Goal: Task Accomplishment & Management: Manage account settings

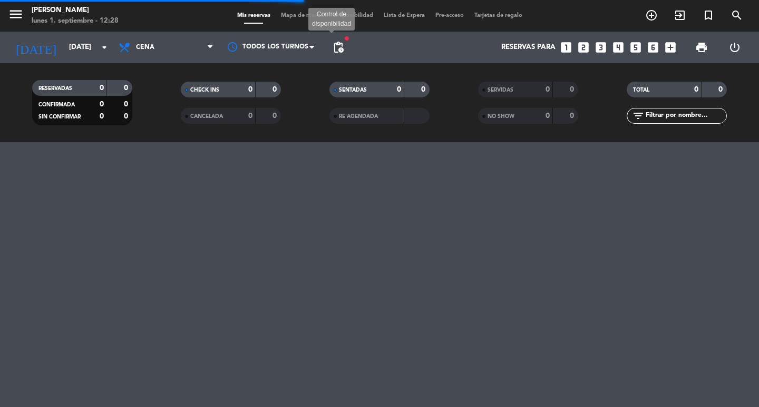
click at [339, 43] on span "pending_actions" at bounding box center [338, 47] width 13 height 13
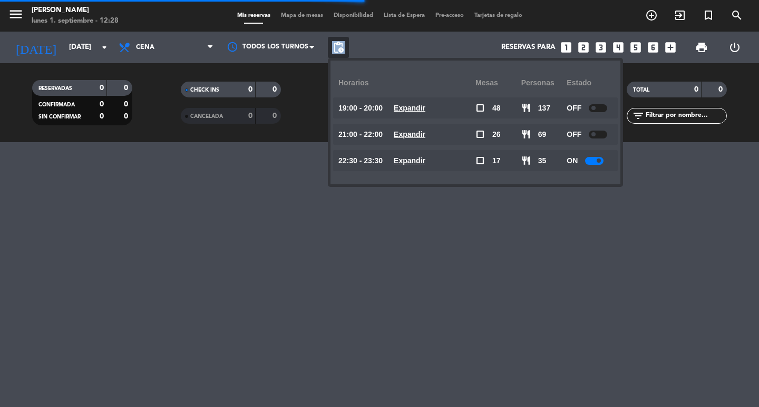
click at [339, 43] on span "pending_actions" at bounding box center [338, 47] width 13 height 13
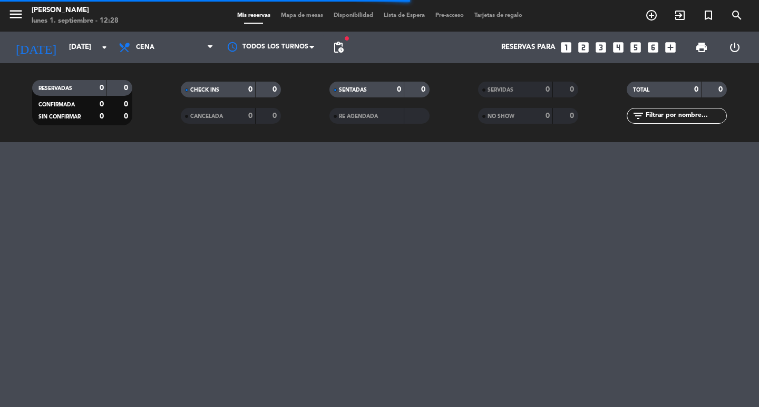
click at [0, 309] on div "menu [PERSON_NAME] [DATE] 1. septiembre - 12:28 Mis reservas Mapa de mesas Disp…" at bounding box center [379, 203] width 759 height 407
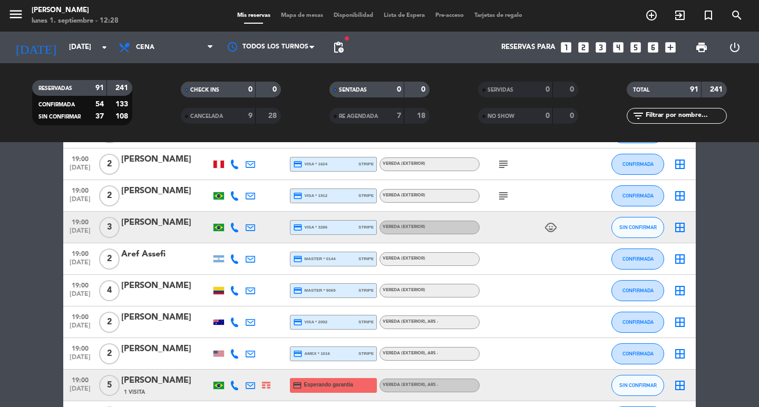
scroll to position [211, 0]
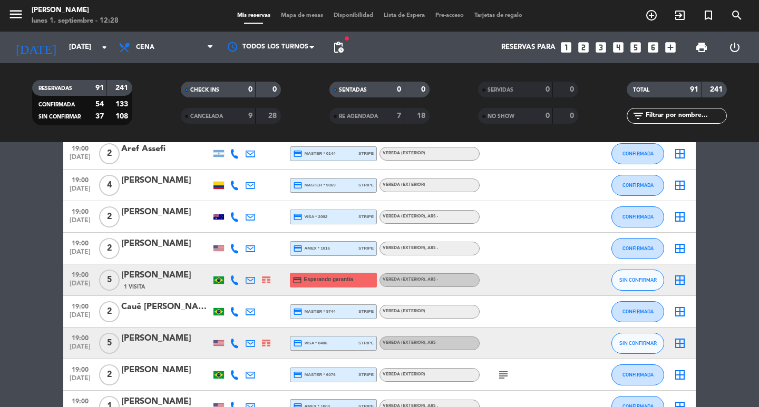
click at [83, 280] on span "19:00" at bounding box center [80, 274] width 26 height 12
click at [191, 281] on div "[PERSON_NAME]" at bounding box center [166, 276] width 90 height 14
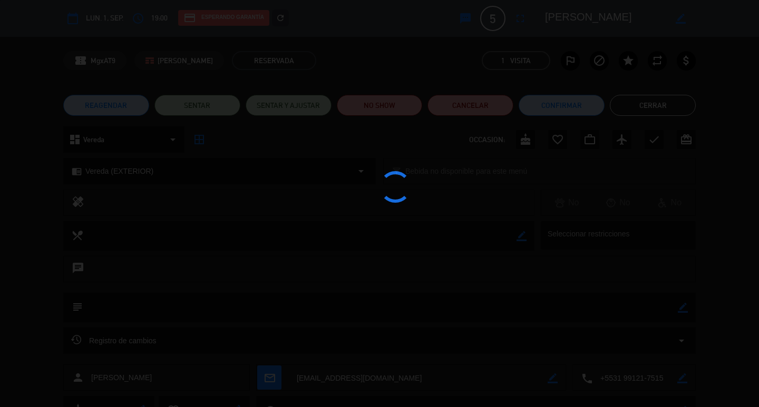
click at [304, 20] on div at bounding box center [379, 203] width 759 height 407
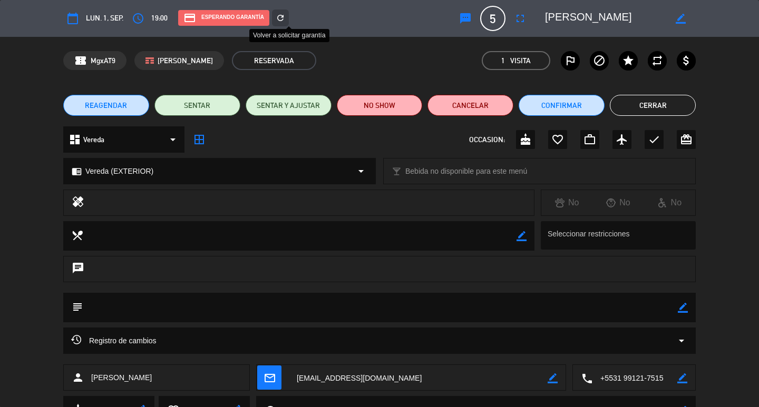
click at [289, 20] on div "refresh" at bounding box center [280, 17] width 17 height 17
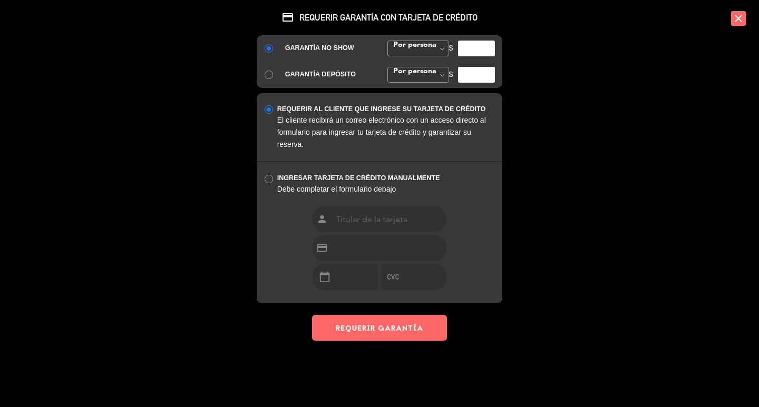
click at [466, 56] on input "number" at bounding box center [476, 49] width 37 height 16
type input "35000"
click at [410, 341] on button "REQUERIR GARANTÍA" at bounding box center [379, 328] width 135 height 26
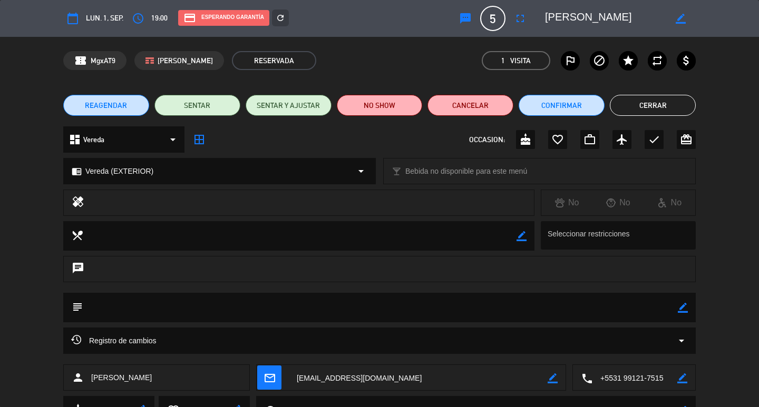
click at [645, 102] on button "Cerrar" at bounding box center [653, 105] width 86 height 21
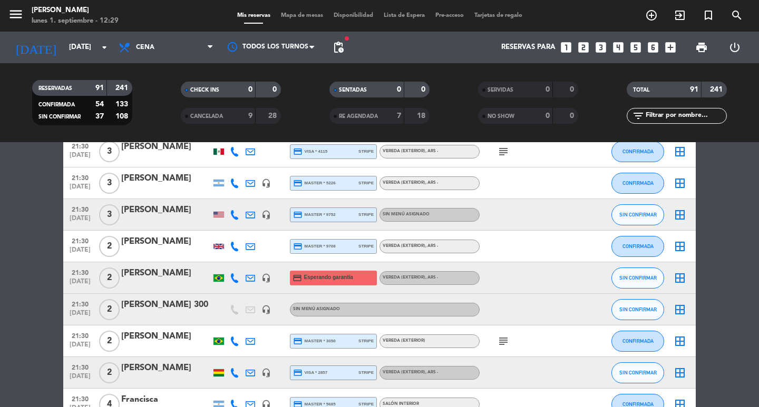
scroll to position [1686, 0]
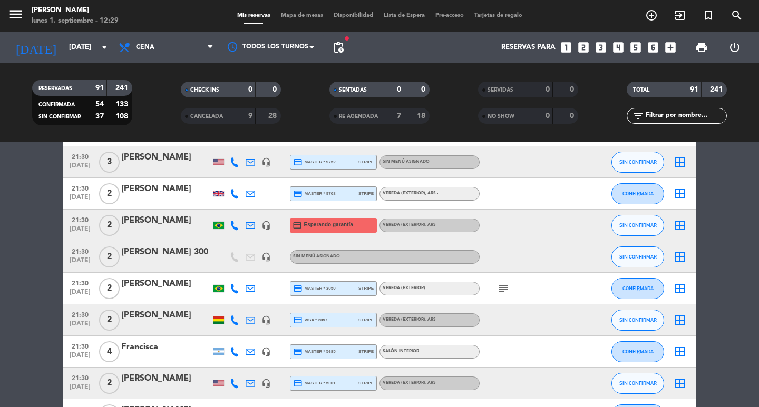
drag, startPoint x: 76, startPoint y: 236, endPoint x: 71, endPoint y: 240, distance: 6.7
click at [76, 226] on span "21:30" at bounding box center [80, 219] width 26 height 12
click at [171, 223] on div "21:30 [DATE] Creada: [DATE] 2 [PERSON_NAME] headset_mic credit_card Esperando g…" at bounding box center [379, 226] width 632 height 32
click at [168, 228] on div "[PERSON_NAME]" at bounding box center [166, 221] width 90 height 14
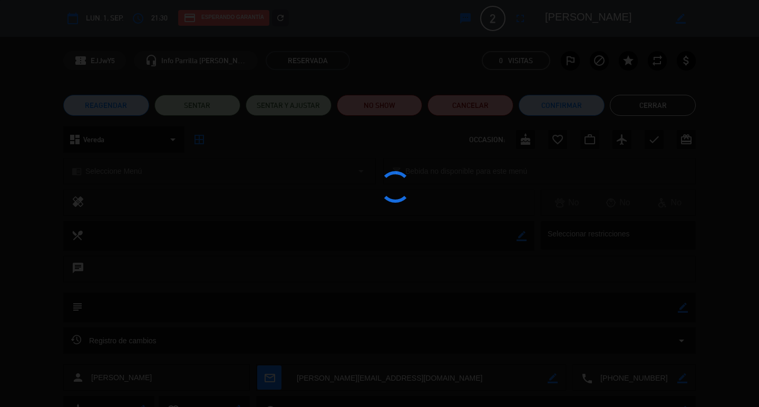
click at [303, 15] on div at bounding box center [379, 203] width 759 height 407
click at [301, 15] on edit-booking-info-modal "calendar_today lun. 1, sep. access_time 21:30 credit_card Esperando garantía re…" at bounding box center [379, 203] width 759 height 407
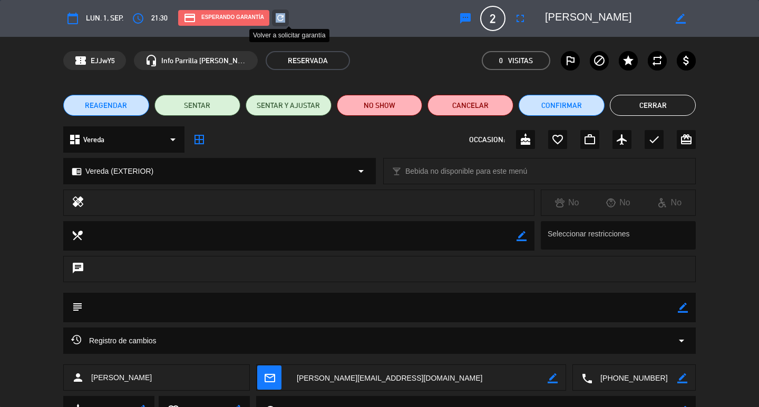
click at [285, 15] on icon "refresh" at bounding box center [280, 17] width 9 height 9
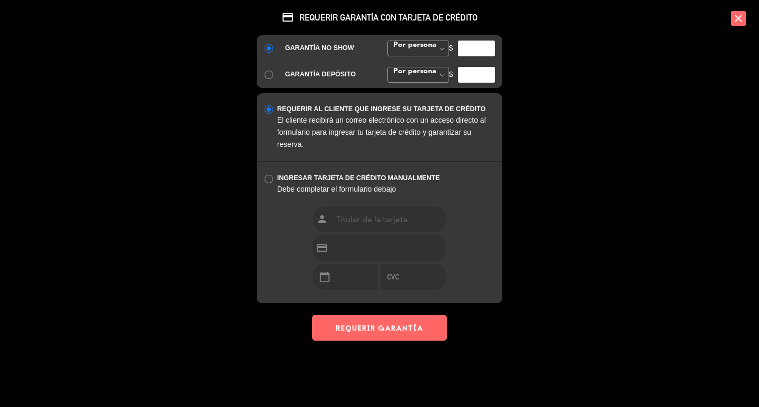
click at [482, 56] on input "number" at bounding box center [476, 49] width 37 height 16
type input "35000"
click at [367, 341] on button "REQUERIR GARANTÍA" at bounding box center [379, 328] width 135 height 26
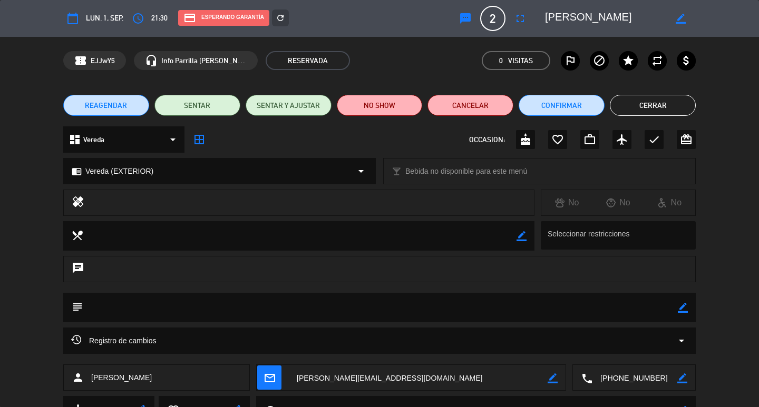
click at [642, 117] on div "REAGENDAR SENTAR SENTAR Y AJUSTAR NO SHOW Cancelar Confirmar Cerrar" at bounding box center [379, 105] width 759 height 42
click at [648, 109] on button "Cerrar" at bounding box center [653, 105] width 86 height 21
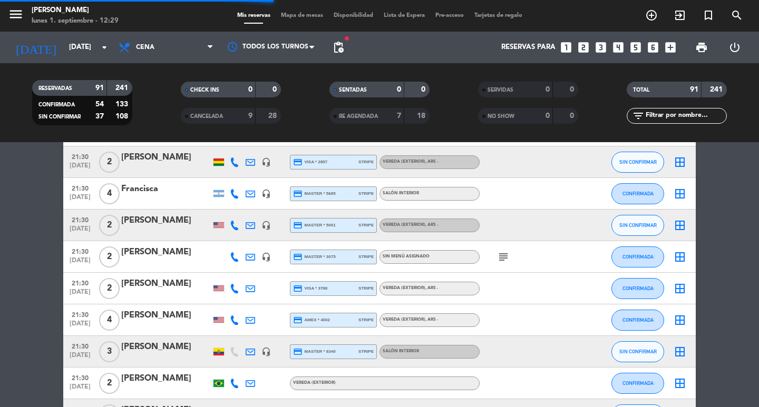
scroll to position [2002, 0]
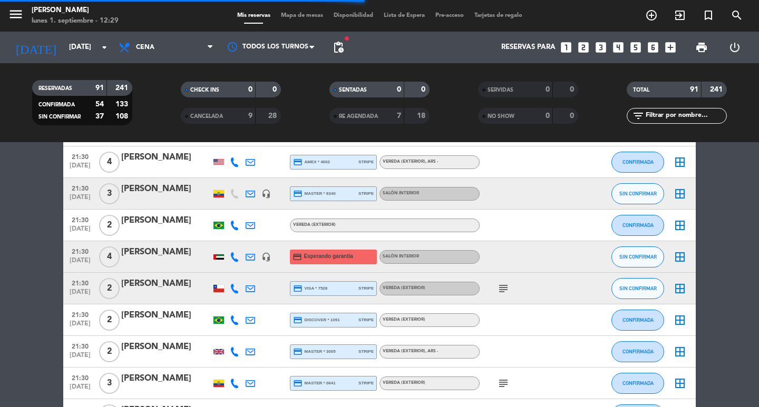
click at [84, 269] on span "[DATE]" at bounding box center [80, 263] width 26 height 12
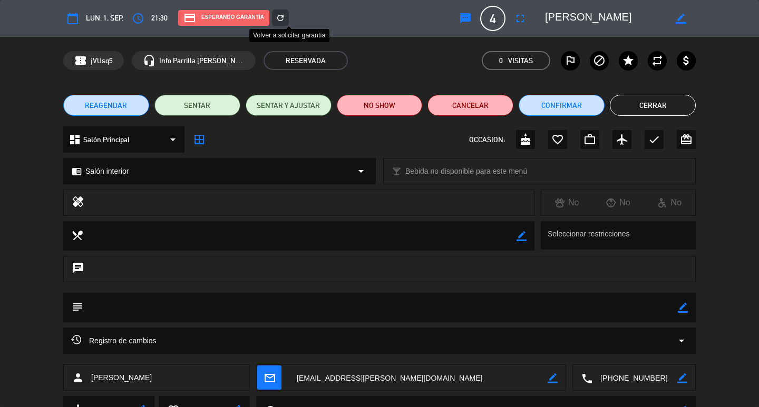
click at [285, 15] on icon "refresh" at bounding box center [280, 17] width 9 height 9
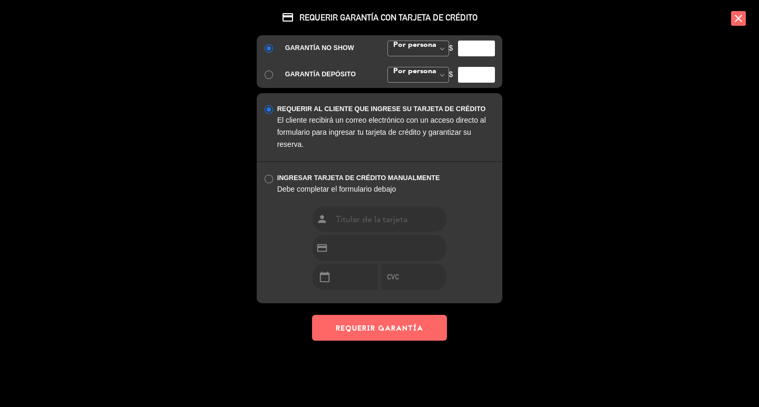
drag, startPoint x: 475, startPoint y: 69, endPoint x: 485, endPoint y: 40, distance: 31.2
click at [485, 40] on div "credit_card REQUERIR GARANTÍA CON TARJETA DE CRÉDITO GARANTÍA NO SHOW Por perso…" at bounding box center [379, 170] width 263 height 341
type input "35000"
click at [369, 341] on button "REQUERIR GARANTÍA" at bounding box center [379, 328] width 135 height 26
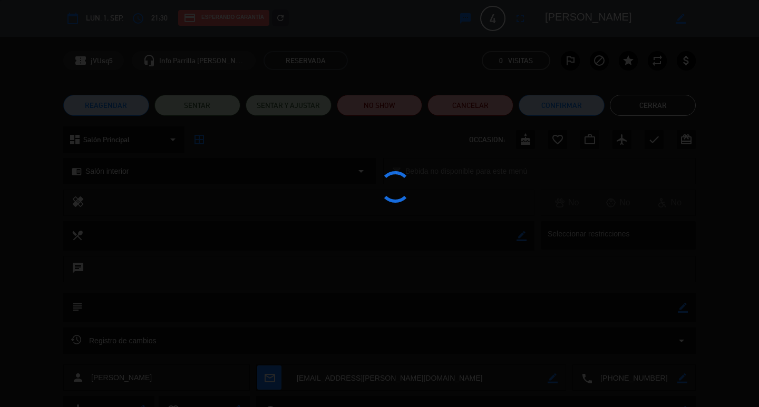
click at [659, 115] on button "Cerrar" at bounding box center [653, 105] width 86 height 21
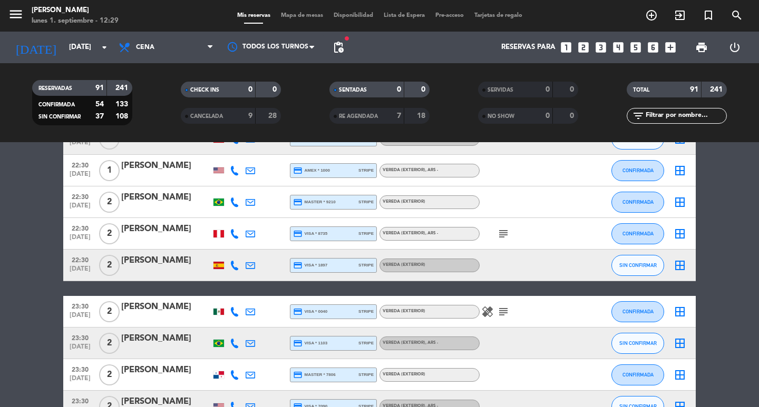
scroll to position [2811, 0]
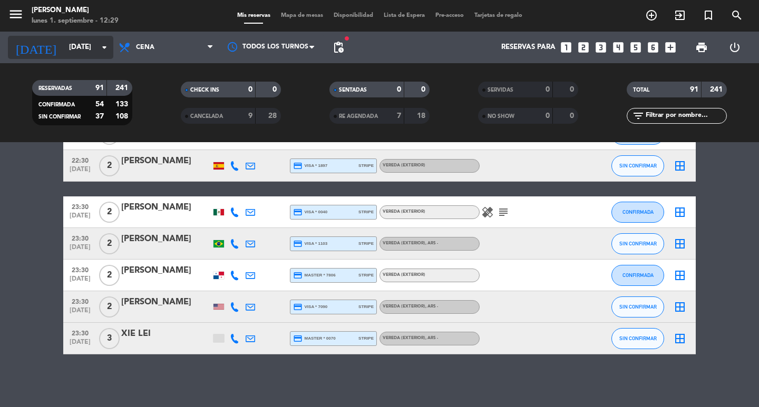
click at [79, 53] on input "[DATE]" at bounding box center [110, 47] width 93 height 19
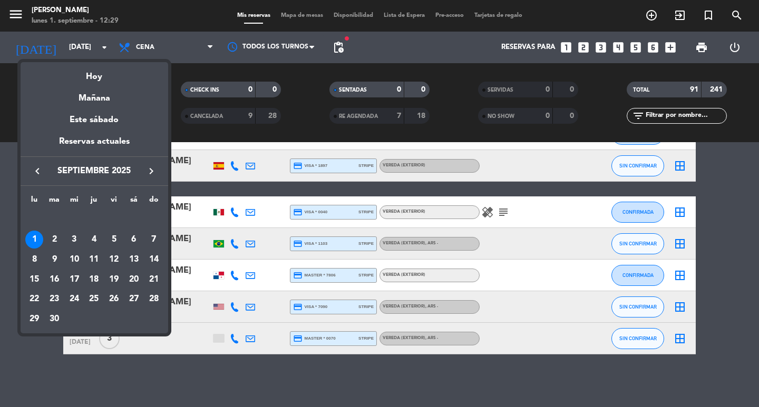
click at [86, 92] on div "Mañana" at bounding box center [95, 95] width 148 height 22
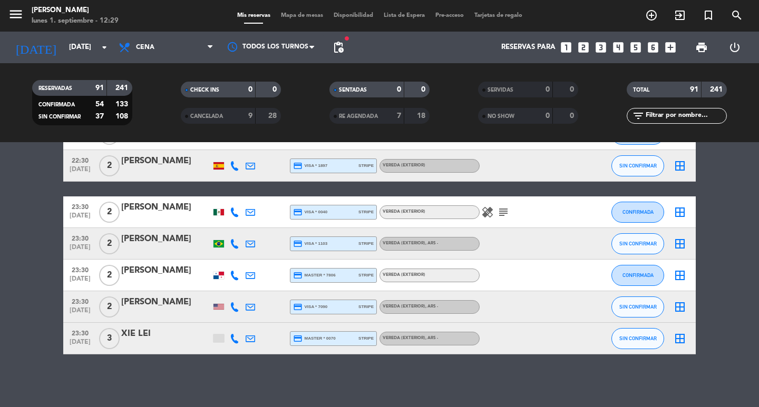
type input "[DATE]"
drag, startPoint x: 157, startPoint y: 52, endPoint x: 152, endPoint y: 89, distance: 36.7
click at [157, 52] on span "Cena" at bounding box center [165, 47] width 105 height 23
click at [159, 94] on div "menu [PERSON_NAME] [DATE] 1. septiembre - 12:29 Mis reservas Mapa de mesas Disp…" at bounding box center [379, 71] width 759 height 142
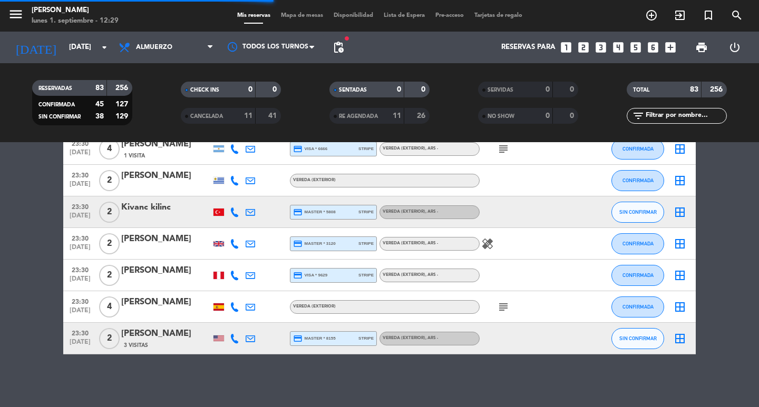
scroll to position [2558, 0]
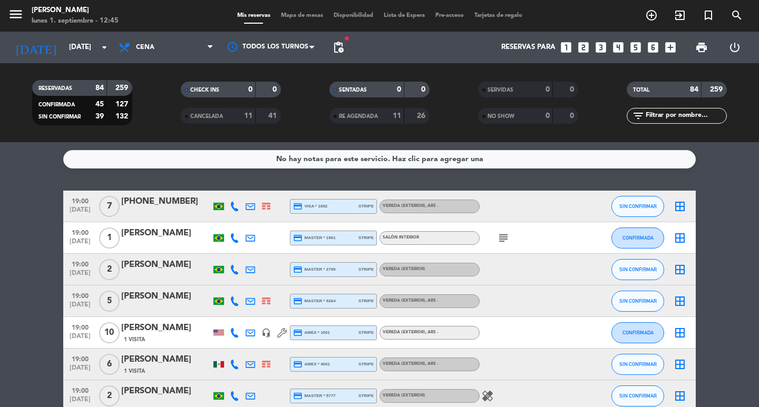
click at [239, 211] on icon at bounding box center [234, 206] width 9 height 9
click at [236, 186] on button "Copiar content_paste" at bounding box center [220, 180] width 32 height 11
drag, startPoint x: 69, startPoint y: 200, endPoint x: 304, endPoint y: 6, distance: 304.7
click at [475, 220] on div "19:00 sep. 2 7 +5584981021296 credit_card visa * 1692 stripe Vereda (EXTERIOR) …" at bounding box center [379, 207] width 632 height 32
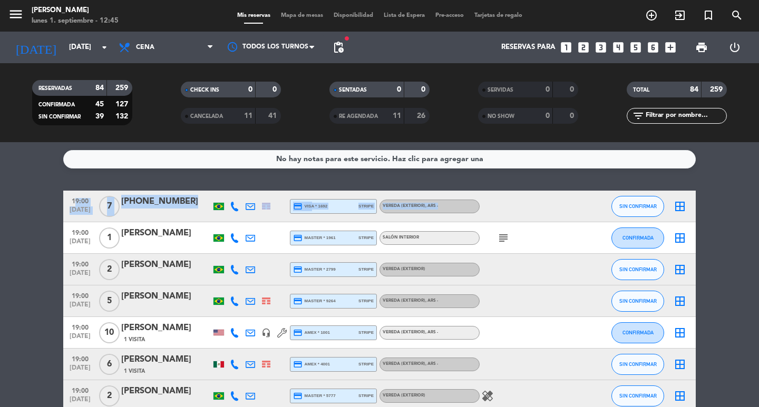
copy div "19:00 sep. 2 7 +5584981021296 credit_card visa * 1692 stripe Vereda (EXTERIOR) …"
click at [500, 240] on icon "subject" at bounding box center [503, 238] width 13 height 13
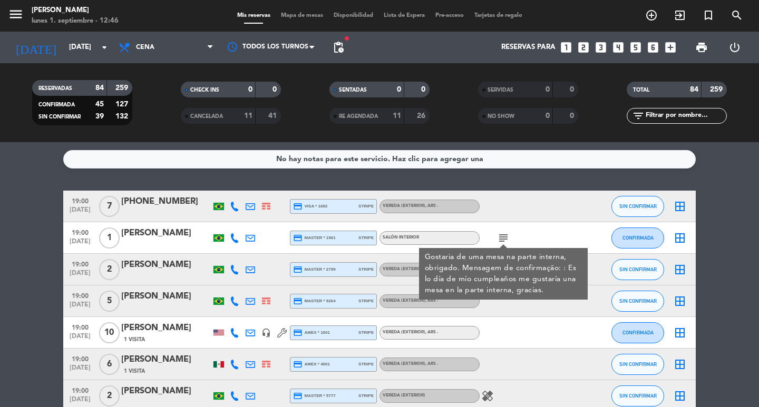
click at [500, 240] on icon "subject" at bounding box center [503, 238] width 13 height 13
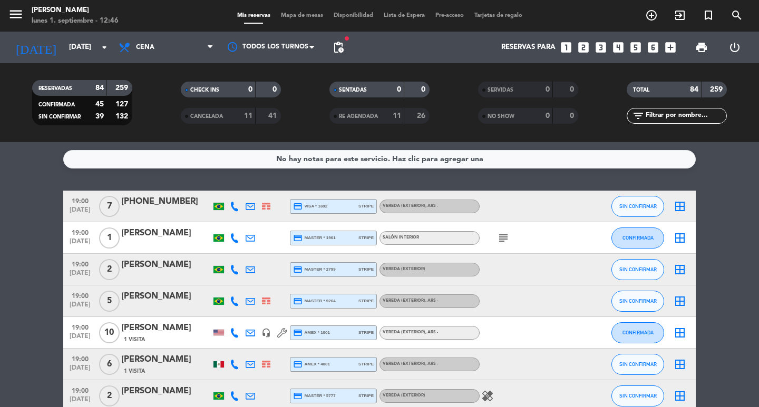
click at [233, 242] on icon at bounding box center [234, 237] width 9 height 9
click at [226, 218] on span "Copiar" at bounding box center [215, 212] width 22 height 11
click at [0, 159] on service-notes "No hay notas para este servicio. Haz clic para agregar una" at bounding box center [379, 159] width 759 height 18
drag, startPoint x: 74, startPoint y: 232, endPoint x: 15, endPoint y: 236, distance: 59.2
click at [153, 234] on div "19:00 sep. 2 1 Alan Diego Gwozdz credit_card master * 1961 stripe Salón interio…" at bounding box center [379, 238] width 632 height 32
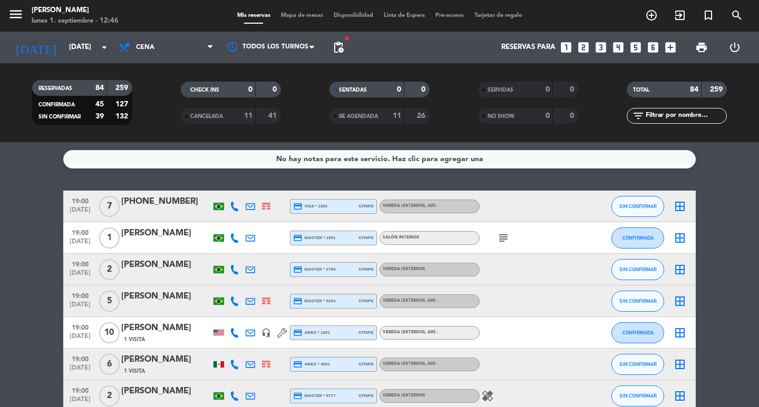
drag, startPoint x: 5, startPoint y: 237, endPoint x: 108, endPoint y: 234, distance: 102.8
drag, startPoint x: 67, startPoint y: 237, endPoint x: 443, endPoint y: 242, distance: 375.8
click at [443, 242] on div "19:00 sep. 2 1 Alan Diego Gwozdz credit_card master * 1961 stripe Salón interio…" at bounding box center [379, 238] width 632 height 32
copy div "19:00 sep. 2 1 Alan Diego Gwozdz credit_card master * 1961 stripe Salón interior"
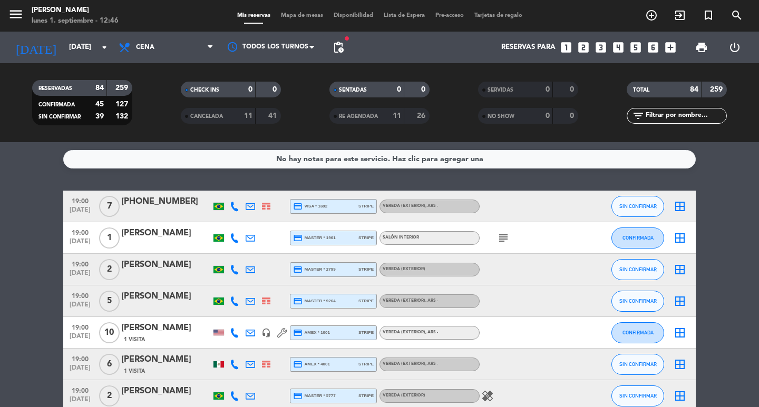
click at [235, 275] on icon at bounding box center [234, 269] width 9 height 9
click at [226, 249] on span "Copiar" at bounding box center [215, 243] width 22 height 11
drag, startPoint x: 69, startPoint y: 270, endPoint x: 452, endPoint y: 224, distance: 385.8
click at [484, 267] on div "19:00 sep. 2 2 Alysson Mello credit_card master * 2799 stripe Vereda (EXTERIOR)…" at bounding box center [379, 270] width 632 height 32
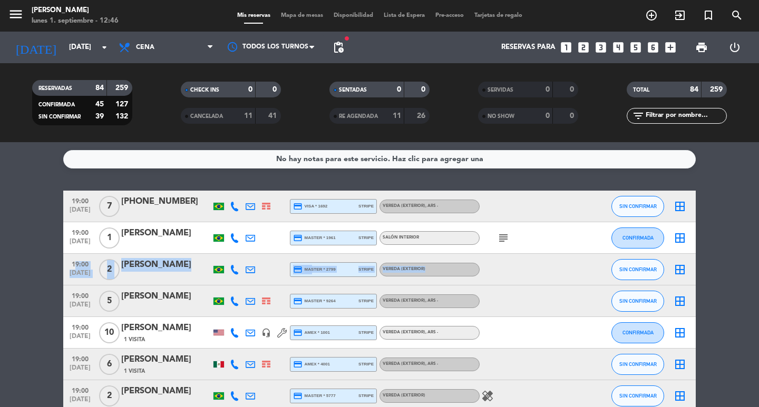
copy div "19:00 sep. 2 2 Alysson Mello credit_card master * 2799 stripe Vereda (EXTERIOR)"
click at [237, 306] on icon at bounding box center [234, 301] width 9 height 9
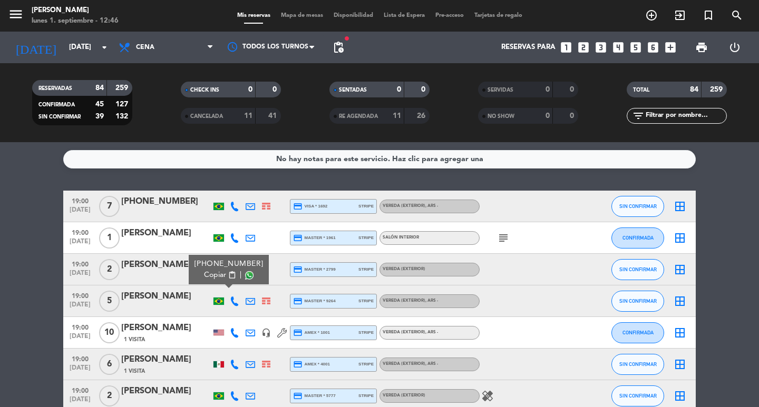
click at [226, 281] on span "Copiar" at bounding box center [215, 275] width 22 height 11
drag, startPoint x: 6, startPoint y: 221, endPoint x: 69, endPoint y: 294, distance: 95.6
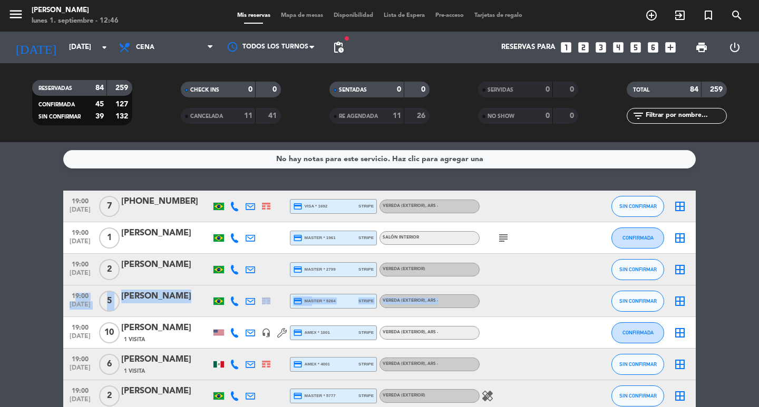
drag, startPoint x: 66, startPoint y: 299, endPoint x: 493, endPoint y: 296, distance: 426.3
click at [496, 308] on div "19:00 sep. 2 5 Ana Carolina Tomazela Rodrigues credit_card master * 9264 stripe…" at bounding box center [379, 302] width 632 height 32
copy div "19:00 sep. 2 5 Ana Carolina Tomazela Rodrigues credit_card master * 9264 stripe…"
click at [232, 338] on icon at bounding box center [234, 332] width 9 height 9
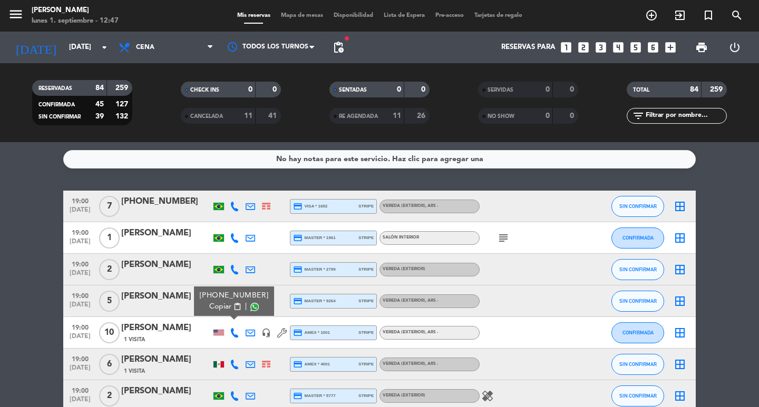
click at [226, 312] on span "Copiar" at bounding box center [220, 306] width 22 height 11
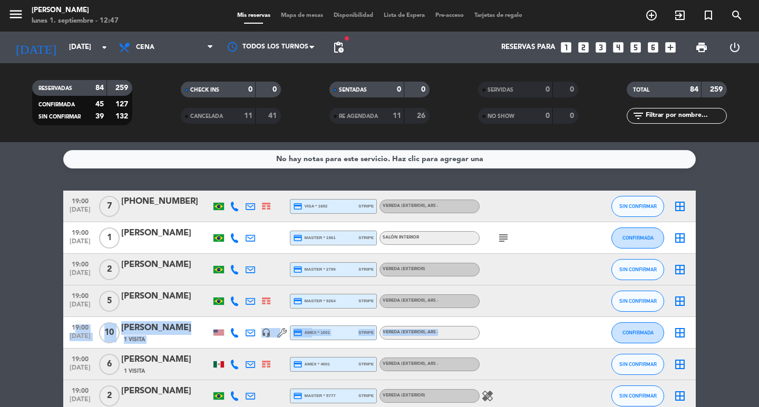
drag, startPoint x: 66, startPoint y: 334, endPoint x: 417, endPoint y: 236, distance: 363.7
click at [499, 343] on div "19:00 sep. 2 10 Andres Artunduaga 1 Visita headset_mic credit_card amex * 1001 …" at bounding box center [379, 333] width 632 height 32
copy div "19:00 sep. 2 10 Andres Artunduaga 1 Visita headset_mic credit_card amex * 1001 …"
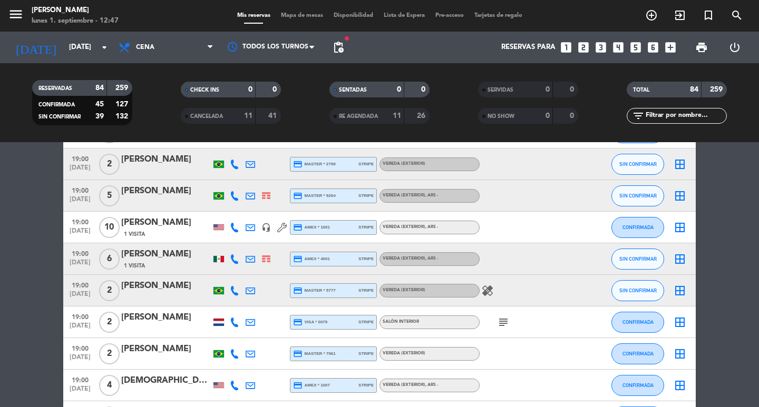
click at [238, 264] on icon at bounding box center [234, 259] width 9 height 9
click at [229, 239] on span "Copiar" at bounding box center [218, 233] width 22 height 11
drag, startPoint x: 70, startPoint y: 251, endPoint x: 388, endPoint y: 179, distance: 326.9
click at [481, 266] on div "19:00 sep. 2 6 Antonio Ochoa 1 Visita credit_card amex * 4001 stripe Vereda (EX…" at bounding box center [379, 259] width 632 height 32
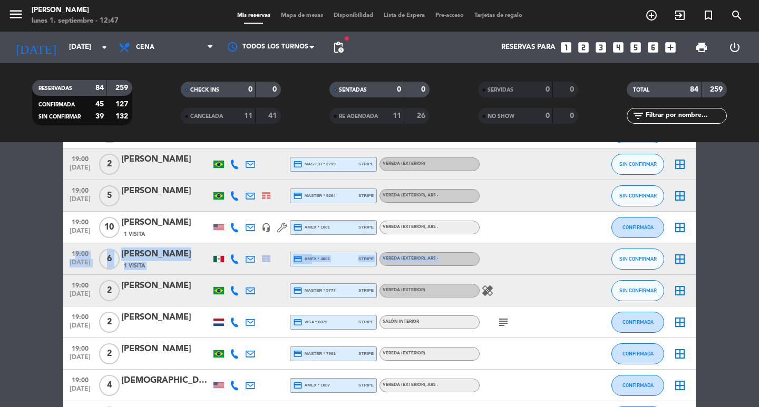
copy div "19:00 sep. 2 6 Antonio Ochoa 1 Visita credit_card amex * 4001 stripe Vereda (EX…"
drag, startPoint x: 24, startPoint y: 298, endPoint x: 268, endPoint y: 280, distance: 244.7
click at [232, 292] on icon at bounding box center [234, 290] width 9 height 9
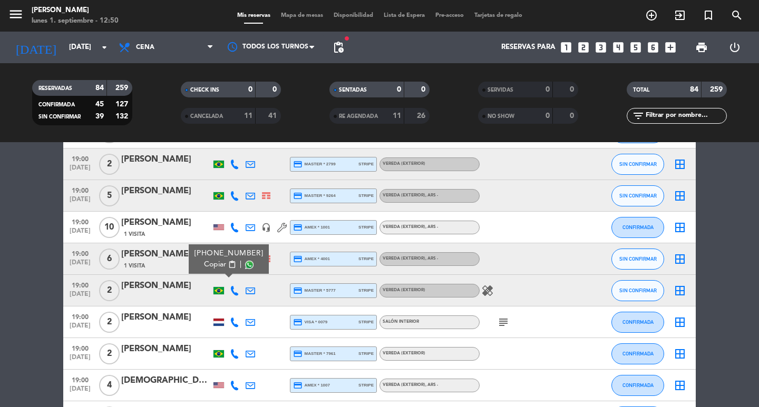
click at [236, 269] on span "content_paste" at bounding box center [232, 265] width 8 height 8
drag, startPoint x: 72, startPoint y: 287, endPoint x: 474, endPoint y: 297, distance: 402.2
click at [474, 297] on div "19:00 sep. 2 2 Arthur Lopes Torquato credit_card master * 5777 stripe Vereda (E…" at bounding box center [379, 291] width 632 height 32
copy div "19:00 sep. 2 2 Arthur Lopes Torquato credit_card master * 5777 stripe Vereda (E…"
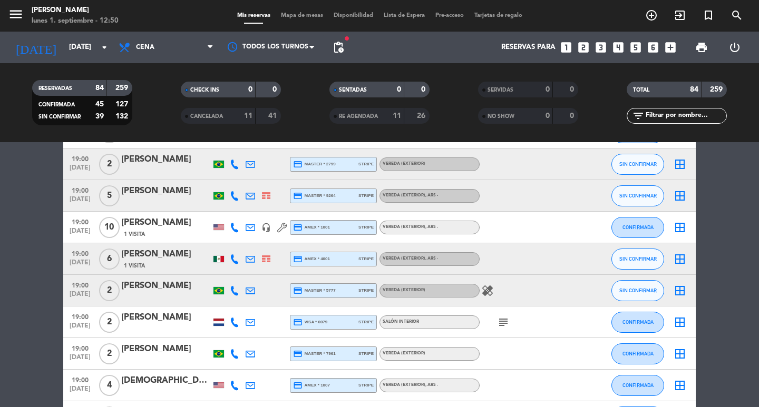
click at [505, 329] on icon "subject" at bounding box center [503, 322] width 13 height 13
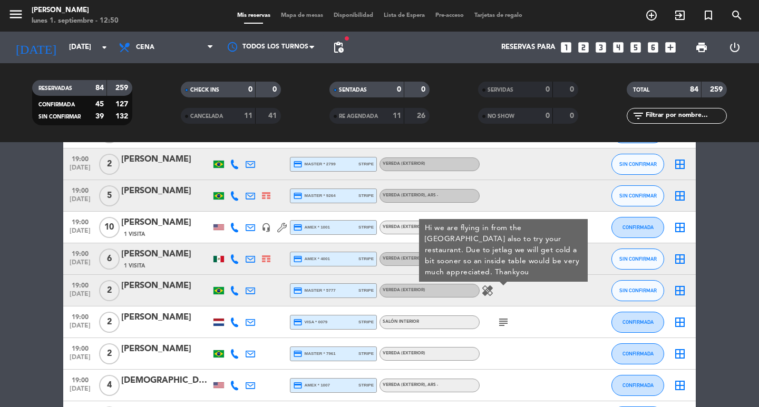
click at [235, 327] on icon at bounding box center [234, 322] width 9 height 9
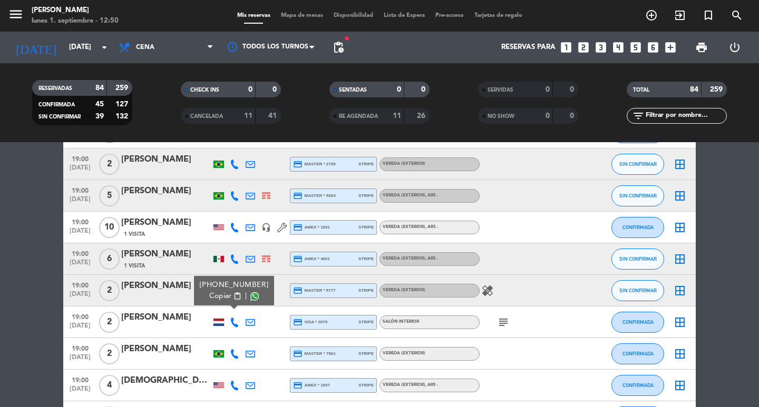
drag, startPoint x: 226, startPoint y: 308, endPoint x: 229, endPoint y: 316, distance: 9.0
click at [226, 302] on span "Copiar" at bounding box center [220, 296] width 22 height 11
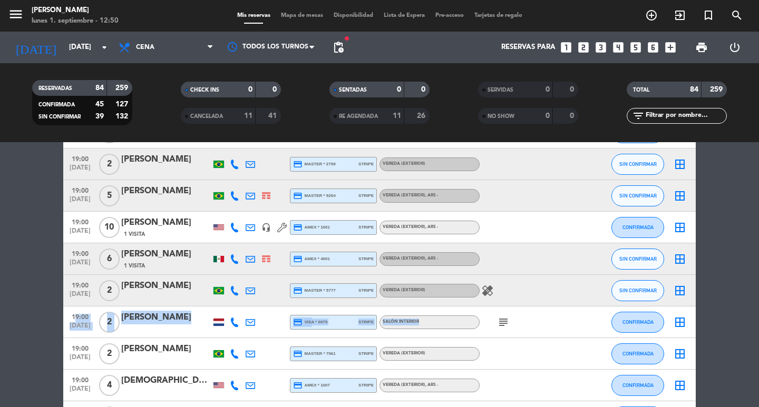
drag, startPoint x: 68, startPoint y: 318, endPoint x: 476, endPoint y: 311, distance: 408.5
click at [486, 327] on div "19:00 sep. 2 2 brent verstrepen credit_card visa * 0079 stripe Salón interior s…" at bounding box center [379, 323] width 632 height 32
copy div "19:00 sep. 2 2 brent verstrepen credit_card visa * 0079 stripe Salón interior"
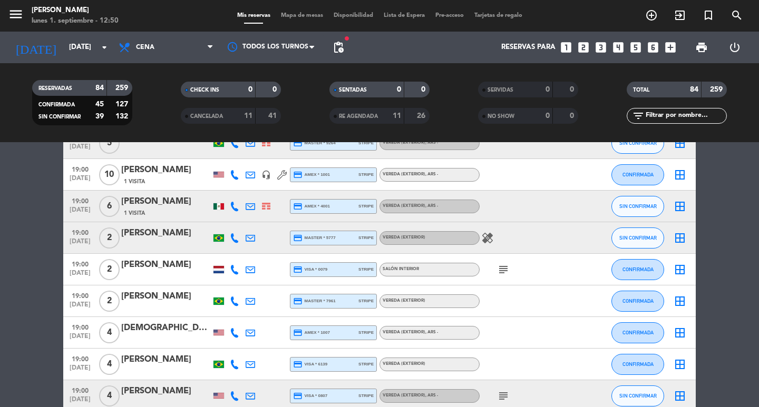
click at [236, 305] on icon at bounding box center [234, 301] width 9 height 9
click at [226, 281] on span "Copiar" at bounding box center [215, 275] width 22 height 11
drag, startPoint x: 69, startPoint y: 298, endPoint x: 268, endPoint y: 146, distance: 250.3
click at [471, 311] on div "19:00 sep. 2 2 Bruno Rezende Dornelas credit_card master * 7961 stripe Vereda (…" at bounding box center [379, 302] width 632 height 32
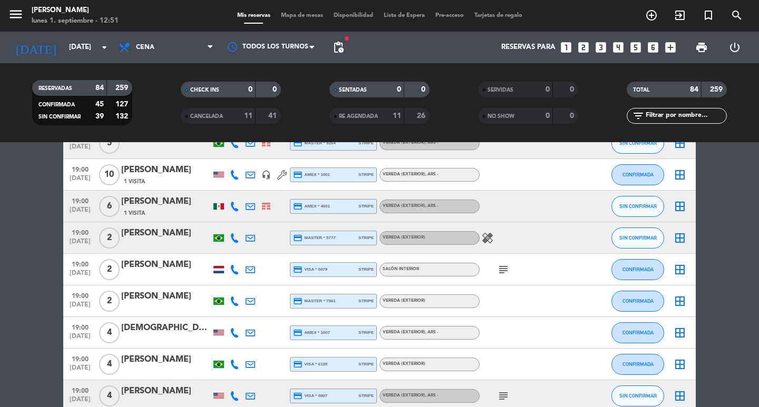
copy div "19:00 sep. 2 2 Bruno Rezende Dornelas credit_card master * 7961 stripe Vereda (…"
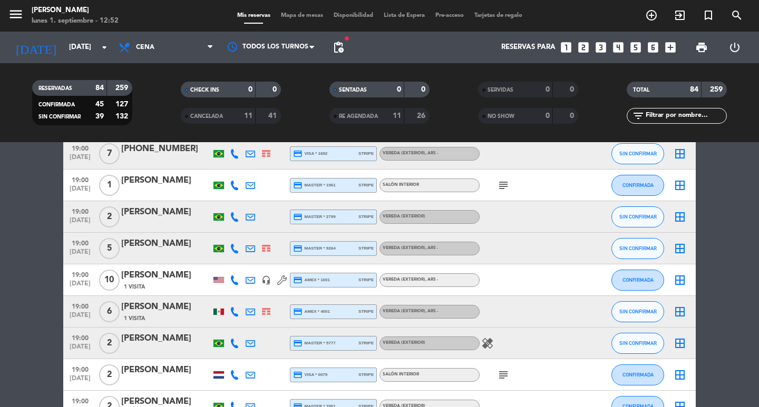
click at [154, 228] on div at bounding box center [166, 224] width 90 height 8
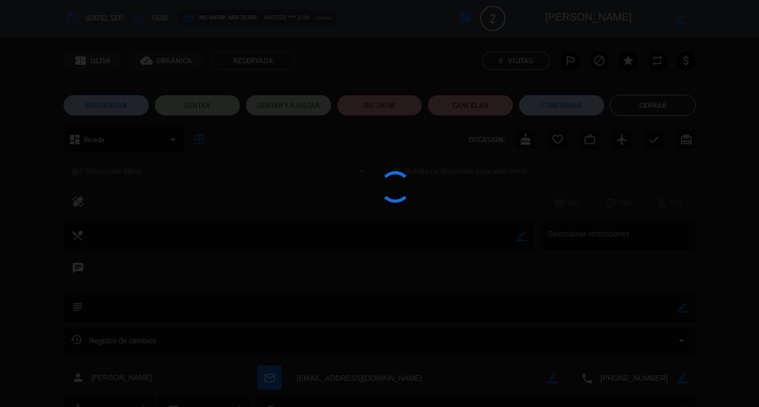
click at [564, 109] on div at bounding box center [379, 203] width 759 height 407
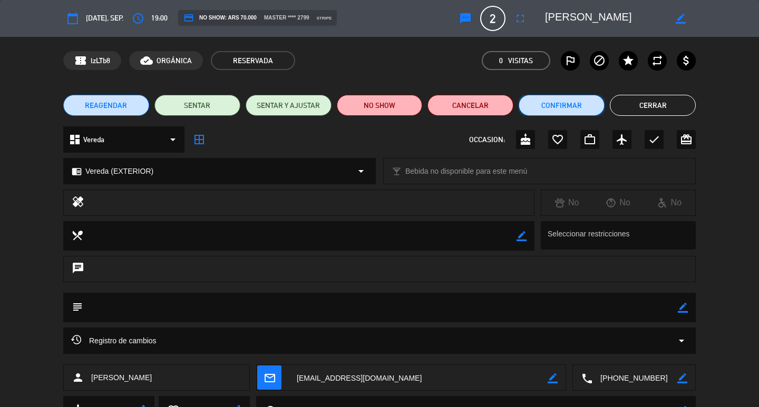
click at [564, 109] on button "Confirmar" at bounding box center [562, 105] width 86 height 21
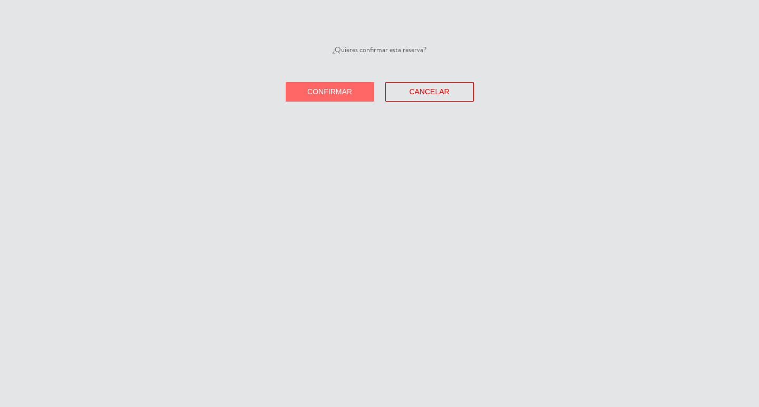
drag, startPoint x: 317, startPoint y: 118, endPoint x: 574, endPoint y: 322, distance: 328.5
click at [320, 96] on span "Confirmar" at bounding box center [329, 91] width 45 height 8
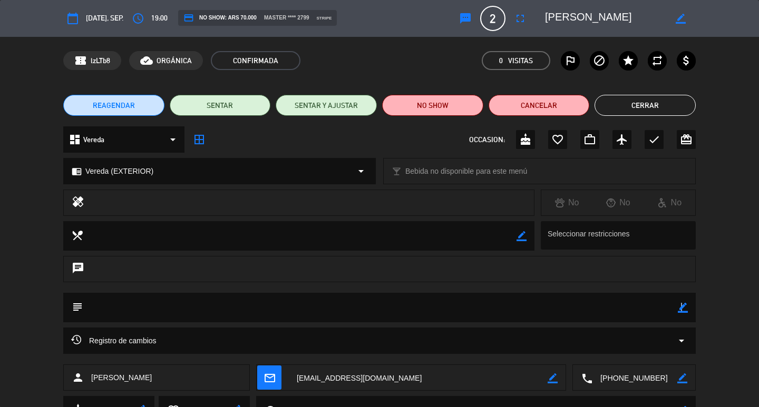
drag, startPoint x: 680, startPoint y: 305, endPoint x: 654, endPoint y: 310, distance: 25.7
click at [681, 306] on icon "border_color" at bounding box center [683, 308] width 10 height 10
click at [626, 310] on textarea at bounding box center [380, 308] width 595 height 30
type textarea "c"
type textarea "CONFIRMADA/EXTERIOR"
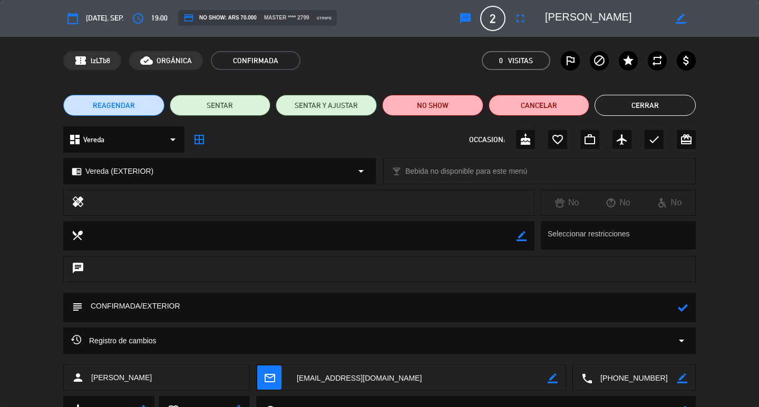
click at [686, 313] on div at bounding box center [683, 308] width 10 height 30
click at [678, 308] on icon at bounding box center [683, 308] width 10 height 10
click at [654, 104] on button "Cerrar" at bounding box center [644, 105] width 101 height 21
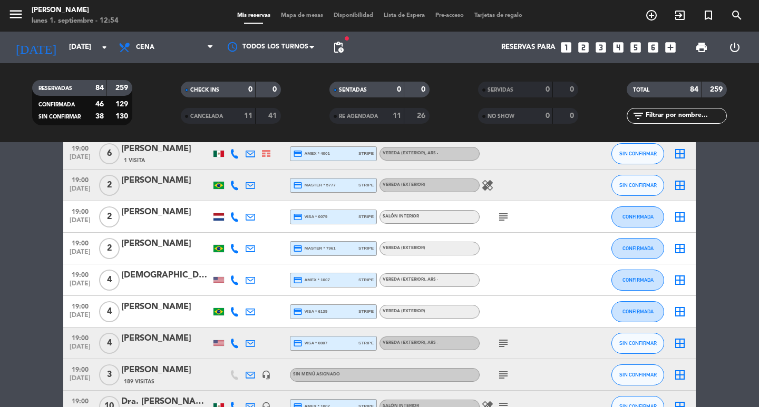
scroll to position [263, 0]
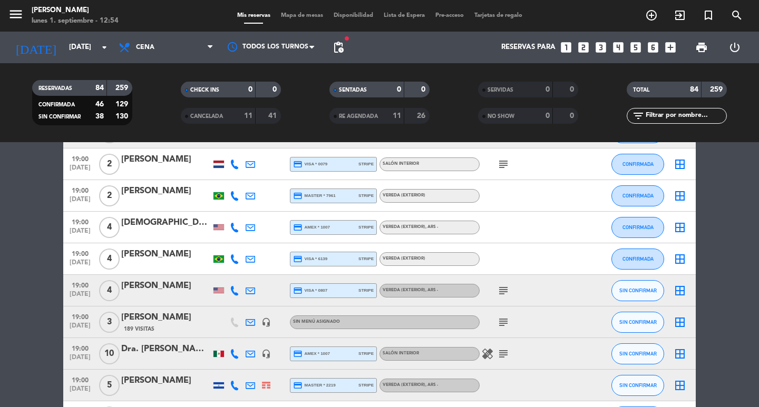
click at [231, 230] on icon at bounding box center [234, 227] width 9 height 9
click at [217, 207] on span "Copiar" at bounding box center [220, 201] width 22 height 11
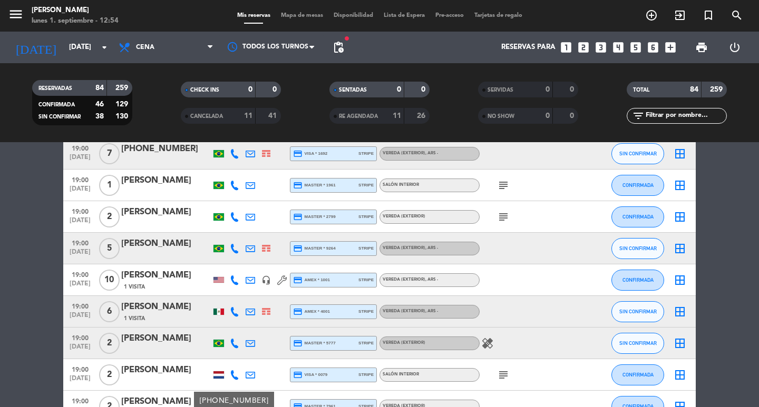
scroll to position [0, 0]
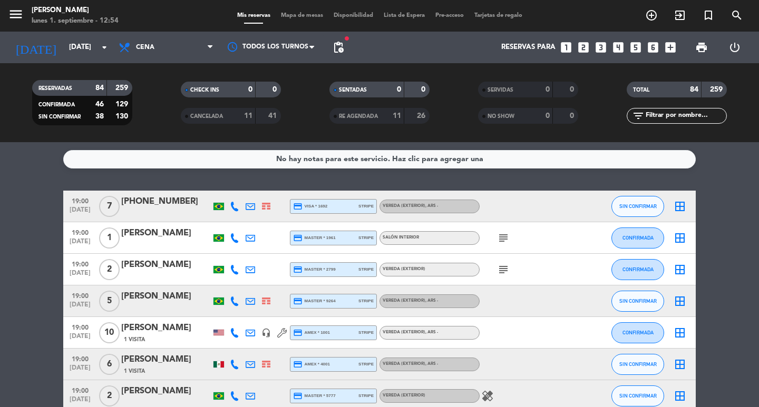
click at [165, 364] on div "[PERSON_NAME]" at bounding box center [166, 360] width 90 height 14
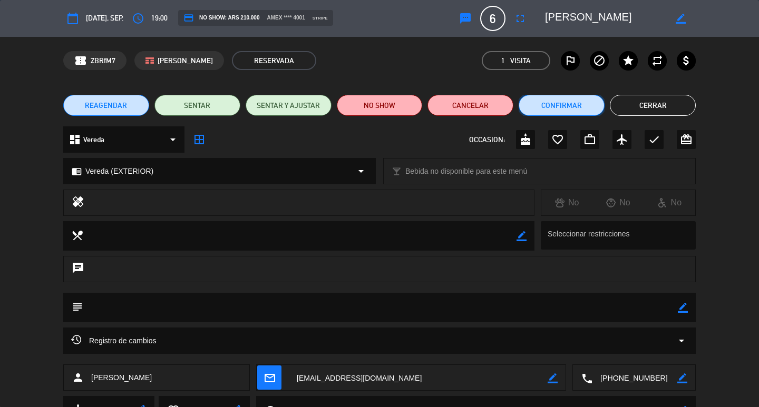
click at [546, 109] on button "Confirmar" at bounding box center [562, 105] width 86 height 21
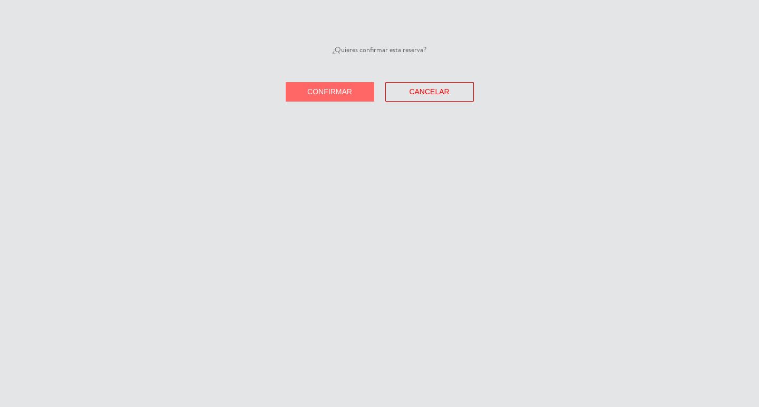
click at [328, 102] on button "Confirmar" at bounding box center [330, 91] width 89 height 19
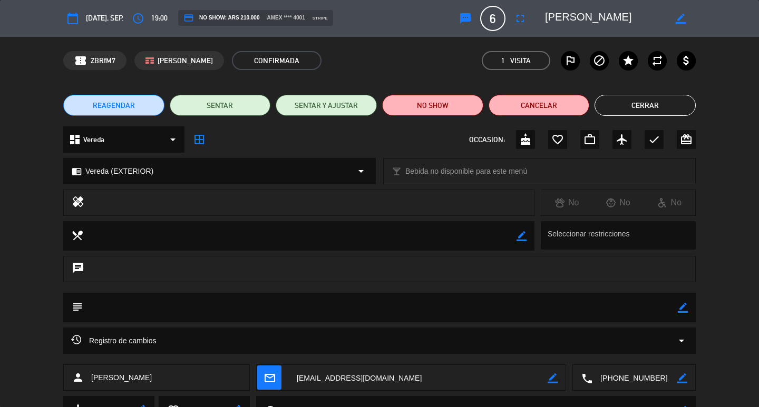
drag, startPoint x: 683, startPoint y: 310, endPoint x: 641, endPoint y: 311, distance: 42.2
click at [681, 309] on icon "border_color" at bounding box center [683, 308] width 10 height 10
click at [641, 311] on textarea at bounding box center [380, 308] width 595 height 30
type textarea "c"
type textarea "CONFIRMO/EXTERIOR"
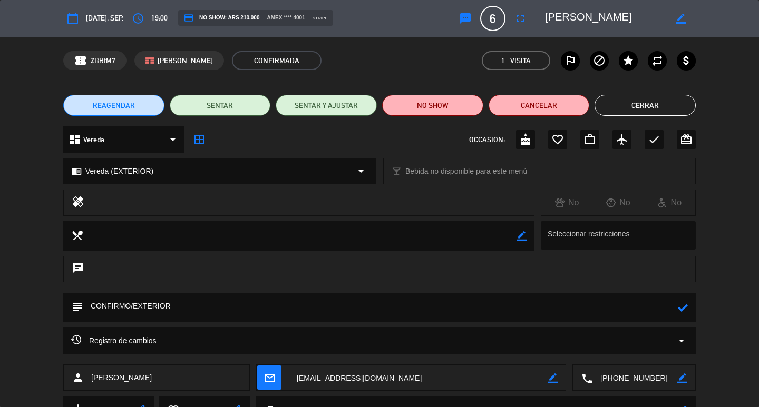
click at [682, 311] on icon at bounding box center [683, 308] width 10 height 10
click at [662, 112] on button "Cerrar" at bounding box center [644, 105] width 101 height 21
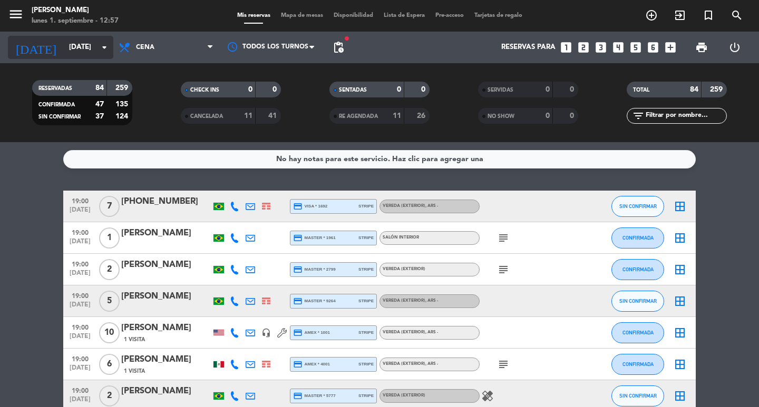
click at [72, 43] on input "[DATE]" at bounding box center [110, 47] width 93 height 19
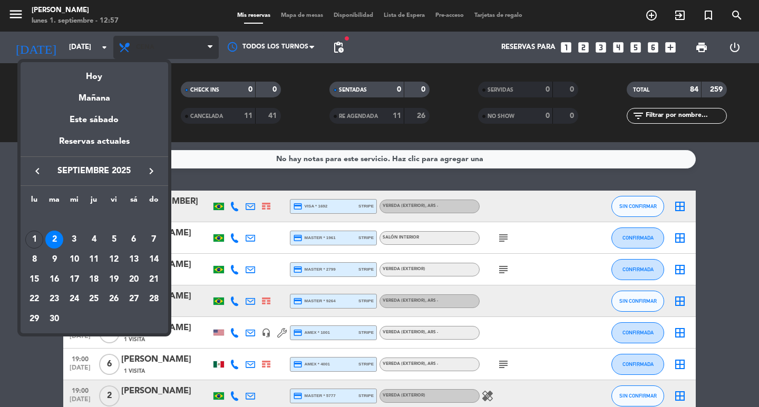
drag, startPoint x: 90, startPoint y: 77, endPoint x: 142, endPoint y: 43, distance: 62.1
click at [97, 72] on div "Hoy" at bounding box center [95, 73] width 148 height 22
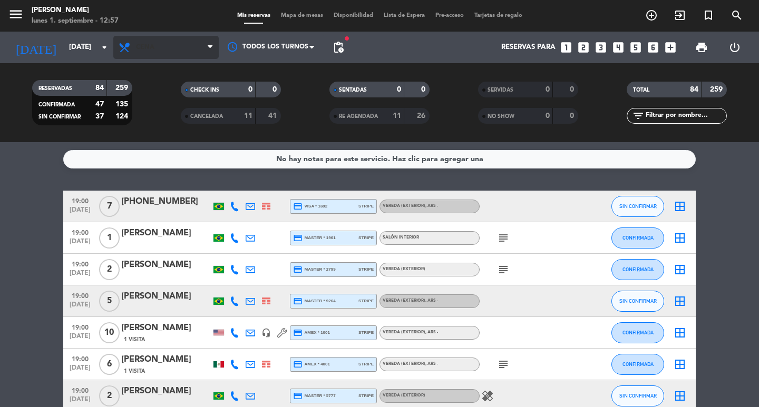
type input "[DATE]"
click at [143, 43] on span "Cena" at bounding box center [165, 47] width 105 height 23
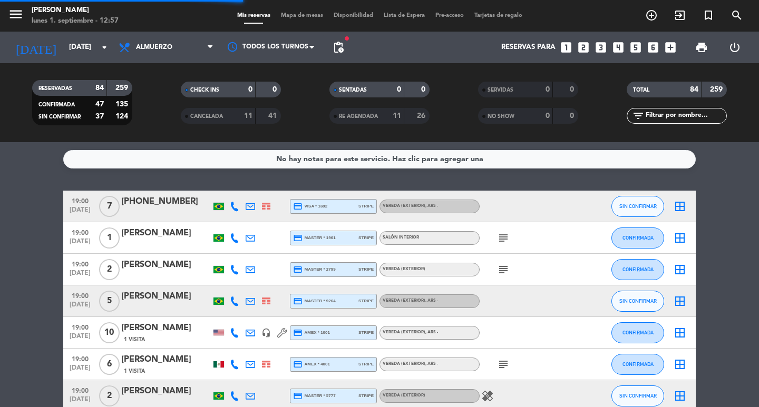
drag, startPoint x: 148, startPoint y: 93, endPoint x: 54, endPoint y: 16, distance: 120.9
click at [143, 90] on div "menu Don Julio lunes 1. septiembre - 12:57 Mis reservas Mapa de mesas Disponibi…" at bounding box center [379, 71] width 759 height 142
